Goal: Transaction & Acquisition: Purchase product/service

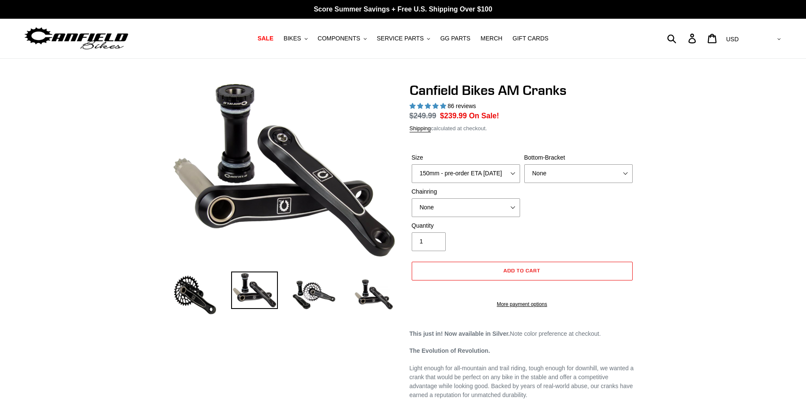
select select "highest-rating"
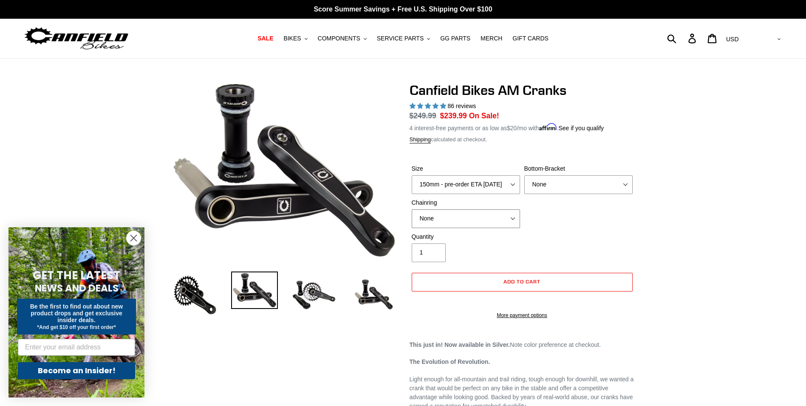
click at [512, 221] on select "None 30t Round (Boost 148) 30t Oval (Boost 148) 32t Round (Boost 148) 32t Oval …" at bounding box center [466, 218] width 108 height 19
click at [412, 209] on select "None 30t Round (Boost 148) 30t Oval (Boost 148) 32t Round (Boost 148) 32t Oval …" at bounding box center [466, 218] width 108 height 19
click at [514, 218] on select "None 30t Round (Boost 148) 30t Oval (Boost 148) 32t Round (Boost 148) 32t Oval …" at bounding box center [466, 218] width 108 height 19
click at [513, 215] on select "None 30t Round (Boost 148) 30t Oval (Boost 148) 32t Round (Boost 148) 32t Oval …" at bounding box center [466, 218] width 108 height 19
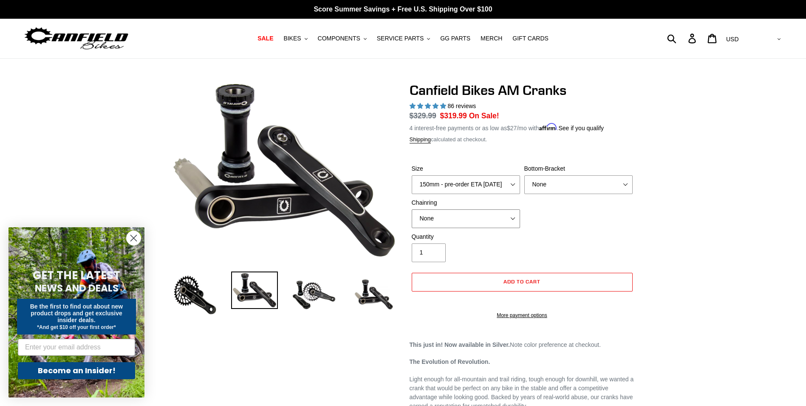
click at [412, 209] on select "None 30t Round (Boost 148) 30t Oval (Boost 148) 32t Round (Boost 148) 32t Oval …" at bounding box center [466, 218] width 108 height 19
click at [513, 218] on select "None 30t Round (Boost 148) 30t Oval (Boost 148) 32t Round (Boost 148) 32t Oval …" at bounding box center [466, 218] width 108 height 19
click at [412, 209] on select "None 30t Round (Boost 148) 30t Oval (Boost 148) 32t Round (Boost 148) 32t Oval …" at bounding box center [466, 218] width 108 height 19
click at [515, 184] on select "150mm - pre-order ETA [DATE] 155mm - pre-order ETA [DATE] 160mm - pre-order ETA…" at bounding box center [466, 184] width 108 height 19
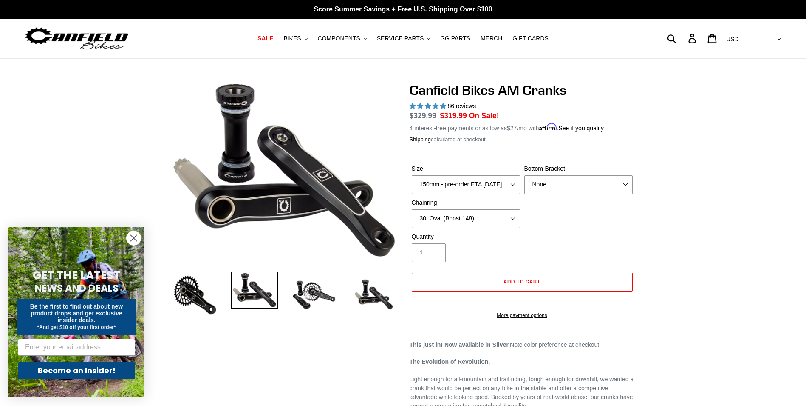
click at [319, 292] on img at bounding box center [314, 294] width 47 height 47
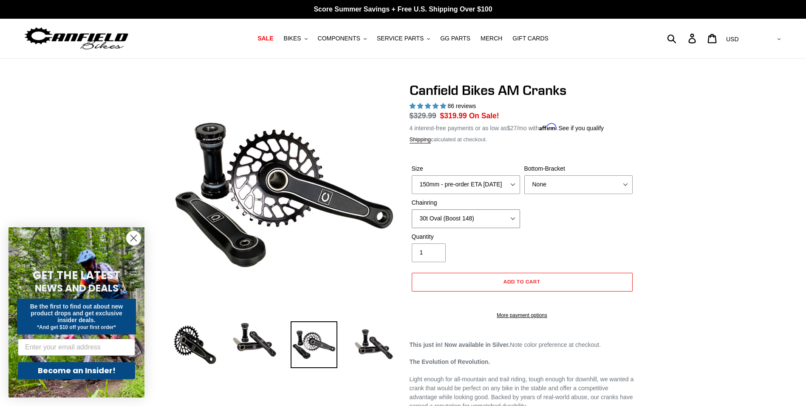
click at [511, 217] on select "None 30t Round (Boost 148) 30t Oval (Boost 148) 32t Round (Boost 148) 32t Oval …" at bounding box center [466, 218] width 108 height 19
select select "30t Round (Boost 148)"
click at [412, 209] on select "None 30t Round (Boost 148) 30t Oval (Boost 148) 32t Round (Boost 148) 32t Oval …" at bounding box center [466, 218] width 108 height 19
